Goal: Information Seeking & Learning: Learn about a topic

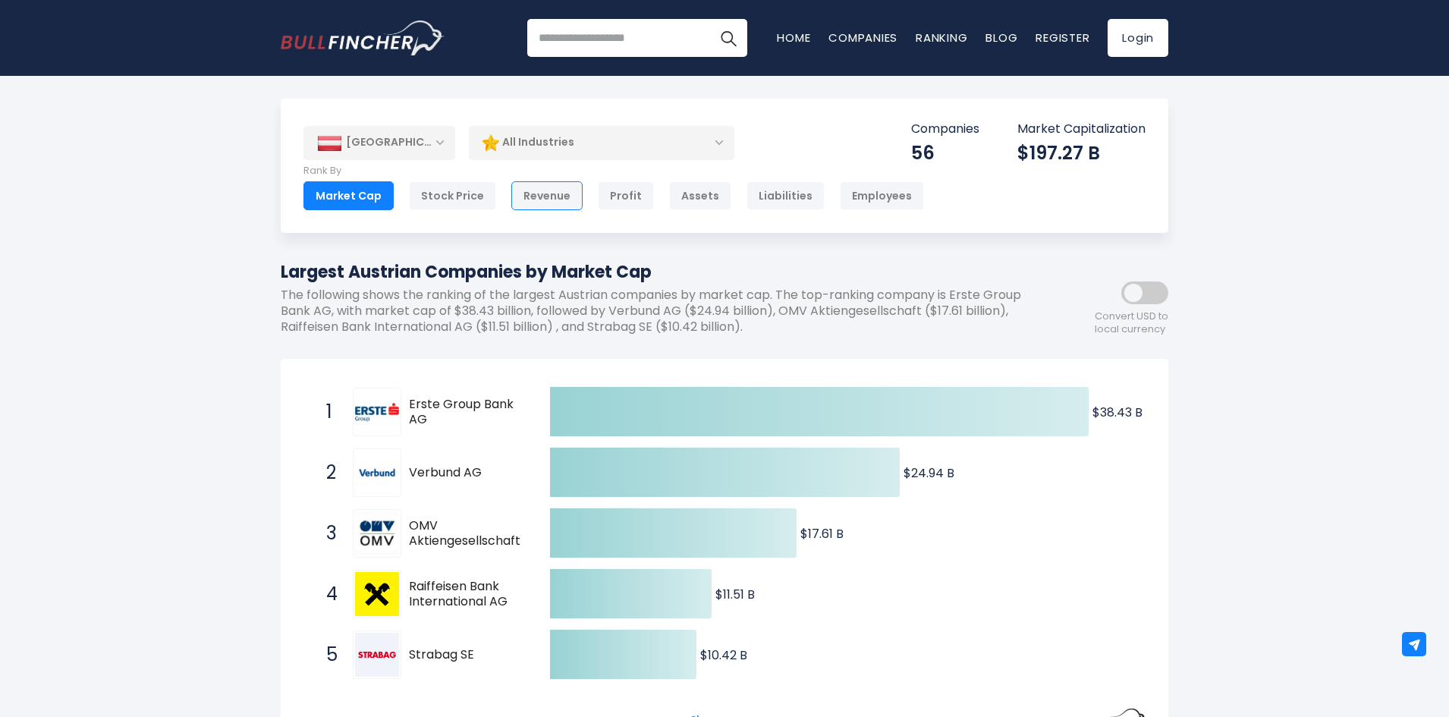
click at [536, 203] on div "Revenue" at bounding box center [546, 195] width 71 height 29
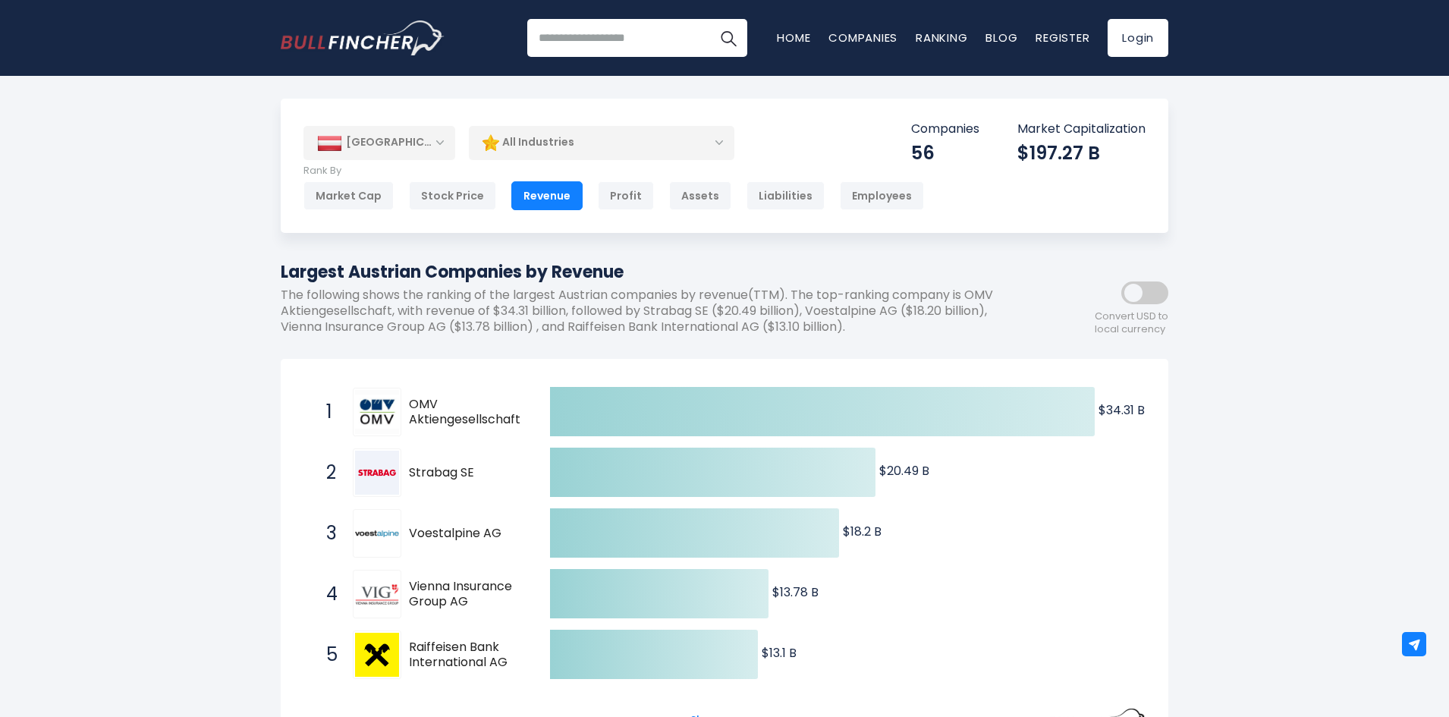
click at [652, 141] on div "All Industries" at bounding box center [602, 142] width 266 height 35
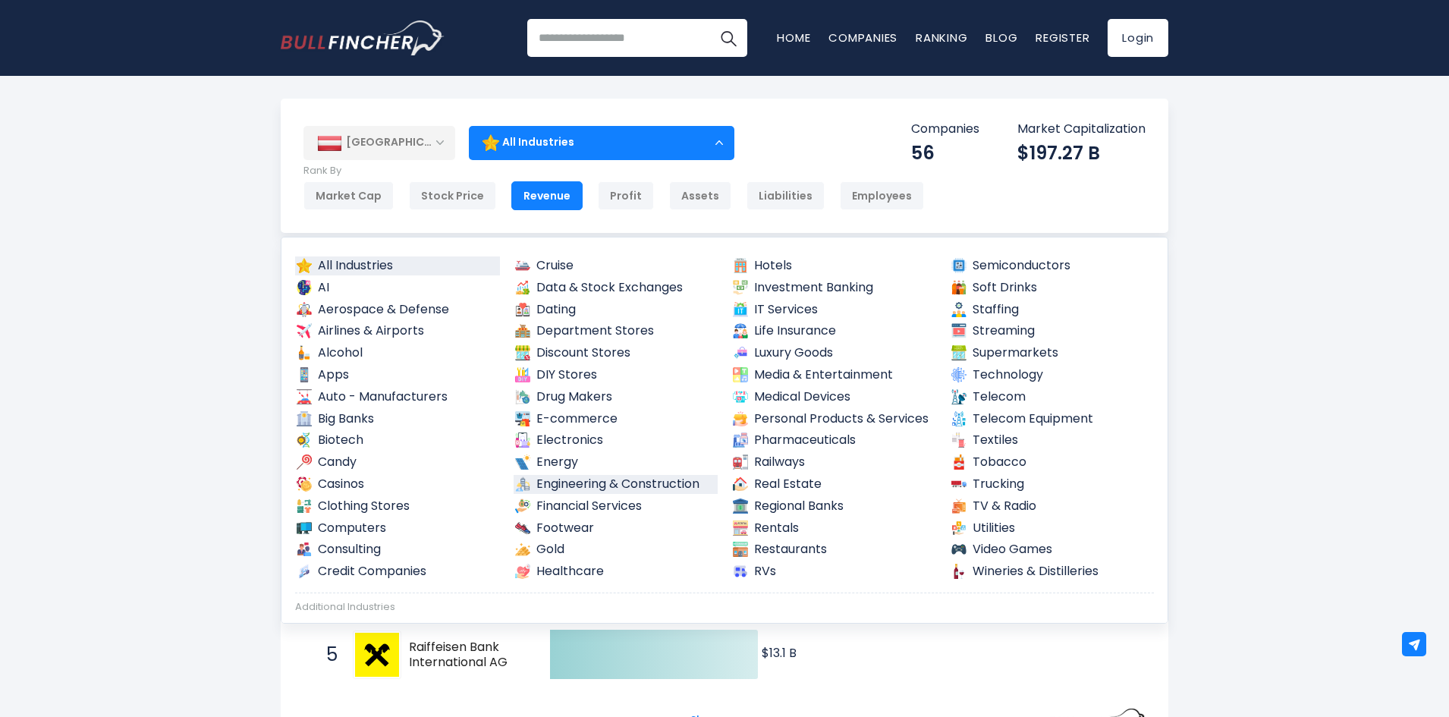
click at [587, 479] on link "Engineering & Construction" at bounding box center [616, 484] width 205 height 19
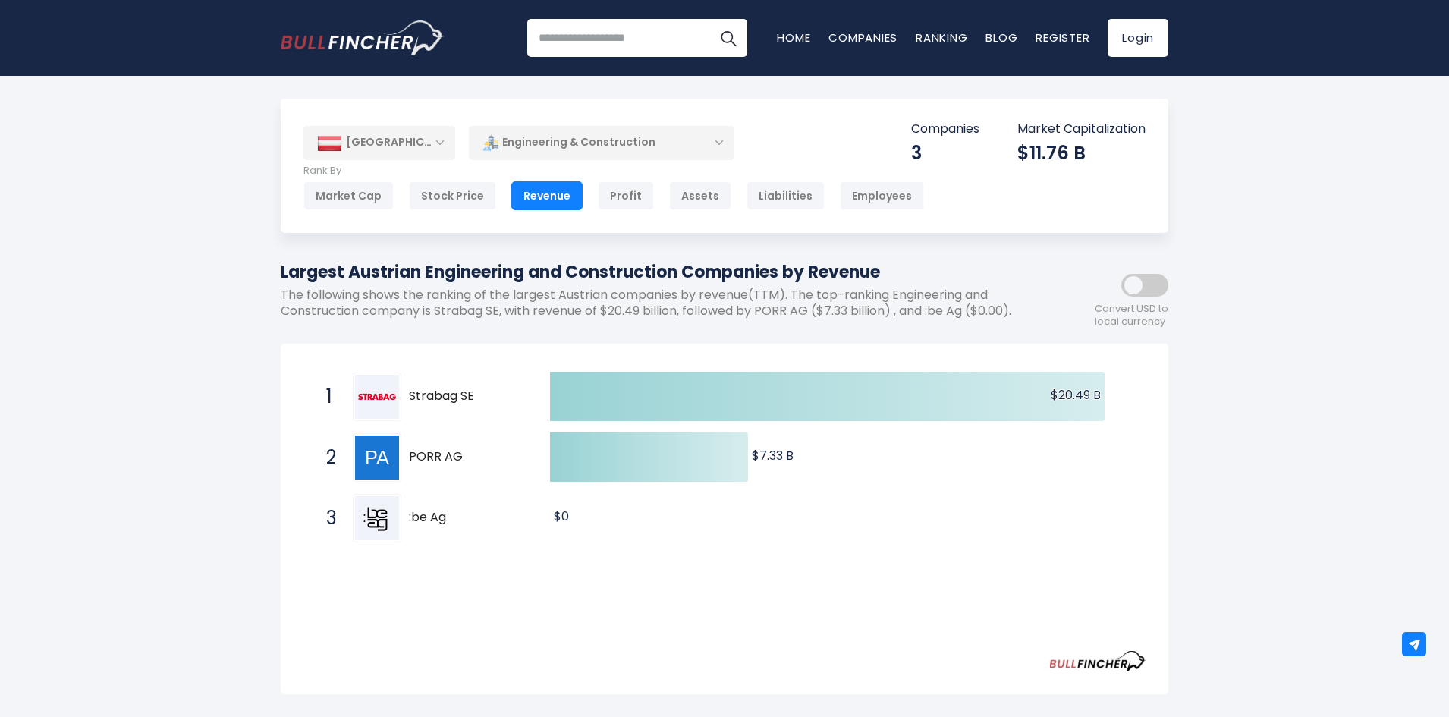
click at [699, 149] on div "Engineering & Construction" at bounding box center [602, 142] width 266 height 35
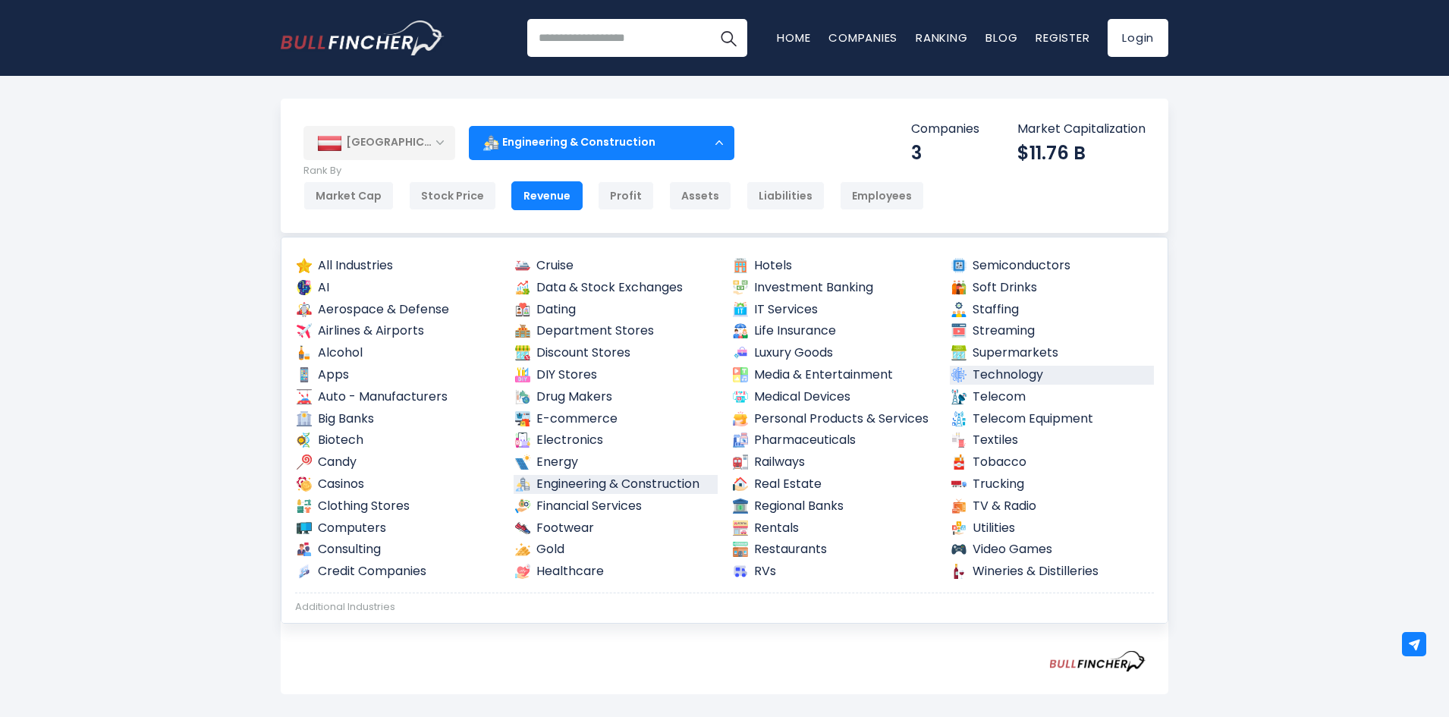
click at [1030, 375] on link "Technology" at bounding box center [1052, 375] width 205 height 19
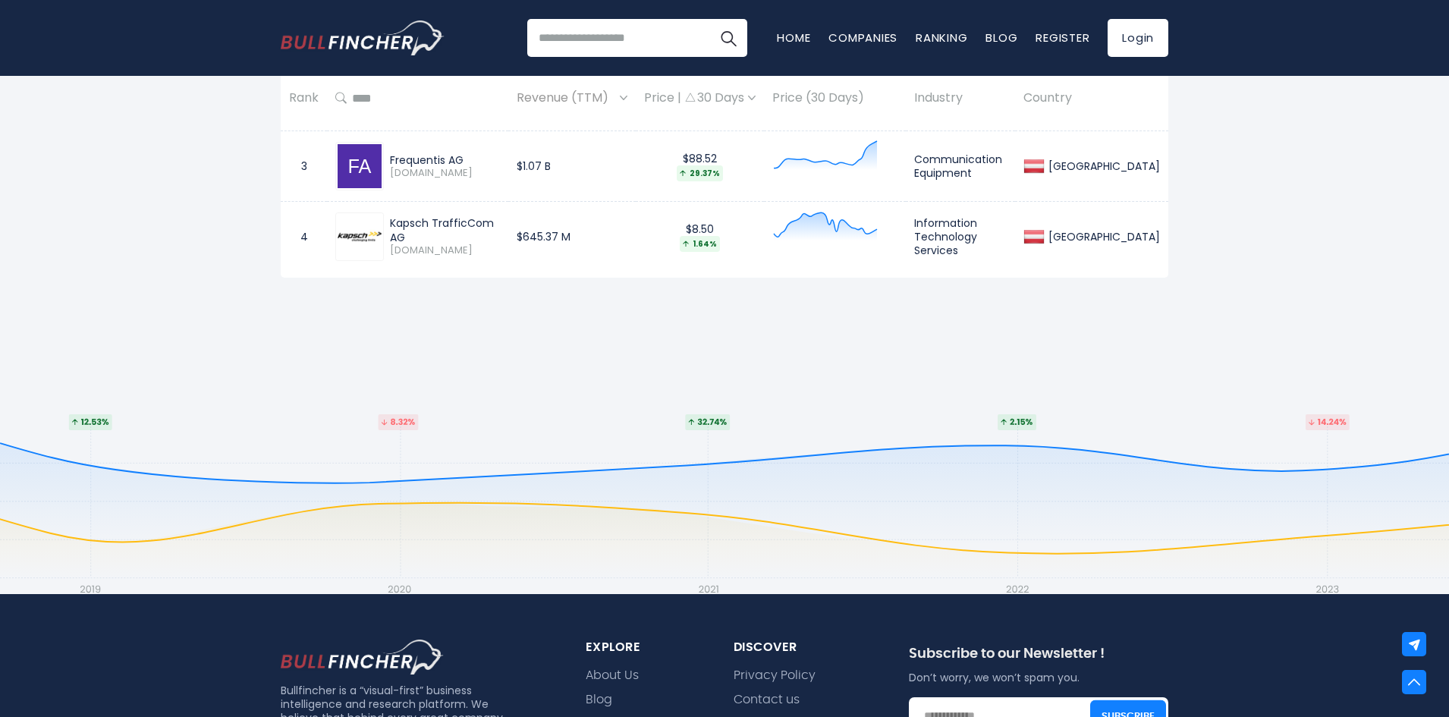
scroll to position [910, 0]
